Goal: Task Accomplishment & Management: Complete application form

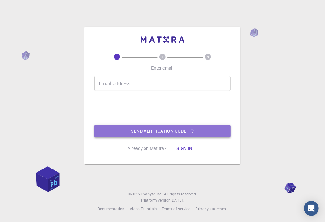
click at [153, 134] on button "Send verification code" at bounding box center [162, 131] width 136 height 12
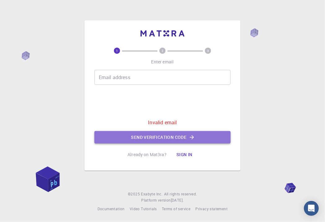
click at [151, 138] on button "Send verification code" at bounding box center [162, 137] width 136 height 12
